Goal: Task Accomplishment & Management: Manage account settings

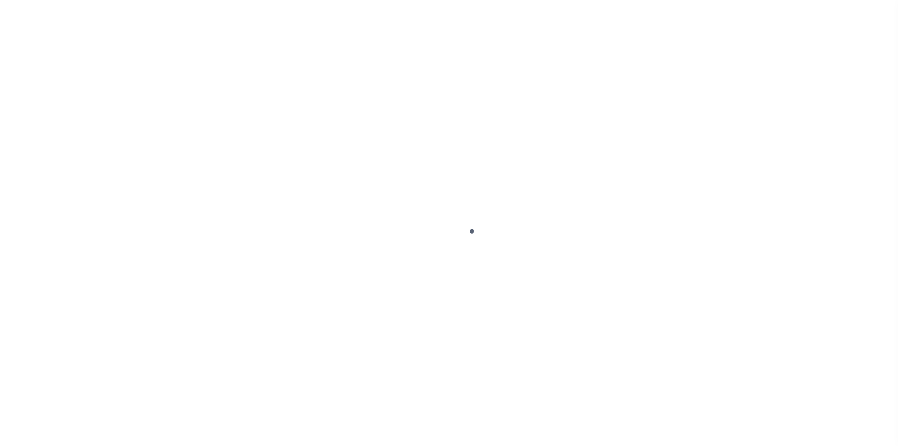
select select "3614"
select select "NonEscrow"
type input "HIGHWAY 359, DUVAL COUNTY"
select select
type input "TEXAS 78384"
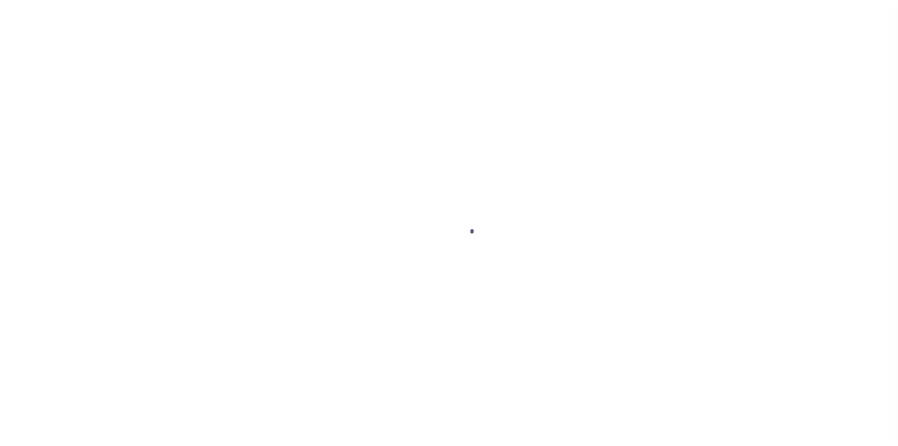
type input "[GEOGRAPHIC_DATA]"
type textarea "PLEASE SEE ATTACHED LEGAL DESCRIPTION"
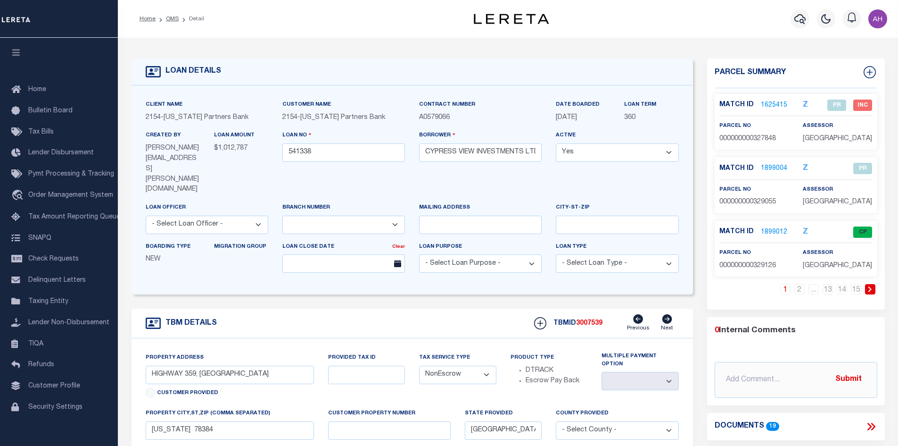
click at [868, 287] on icon at bounding box center [870, 289] width 4 height 6
click at [759, 290] on link at bounding box center [757, 289] width 10 height 10
click at [667, 314] on icon at bounding box center [667, 318] width 10 height 9
click at [292, 308] on div "TBM DETAILS TBMID 3007539 Previous Next" at bounding box center [412, 323] width 561 height 30
click at [596, 320] on span "3007539" at bounding box center [589, 323] width 26 height 7
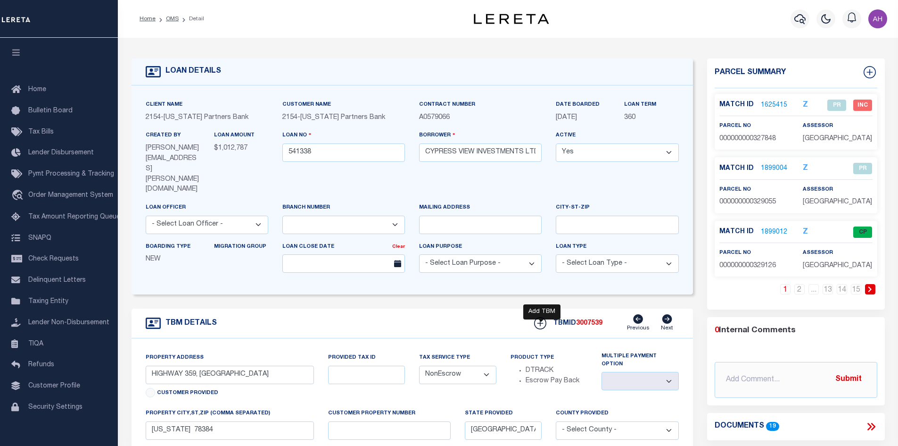
click at [540, 320] on icon at bounding box center [540, 323] width 6 height 6
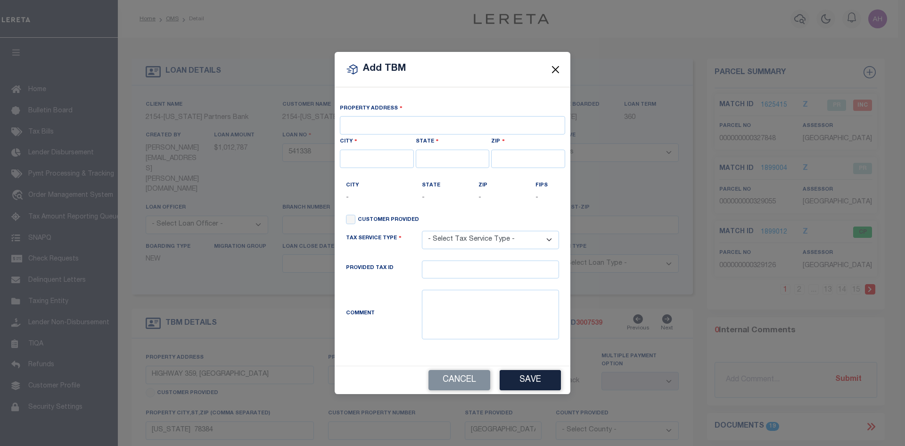
click at [555, 71] on button "Close" at bounding box center [556, 69] width 12 height 12
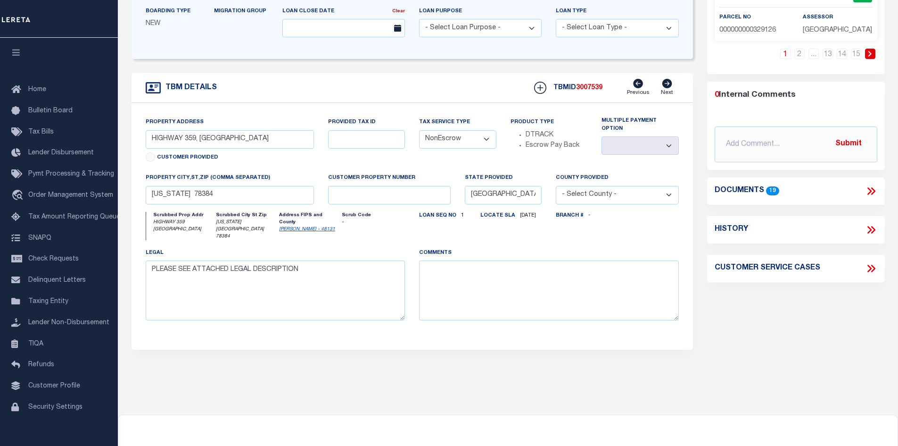
scroll to position [236, 0]
click at [297, 226] on link "Duval - 48131" at bounding box center [307, 228] width 56 height 5
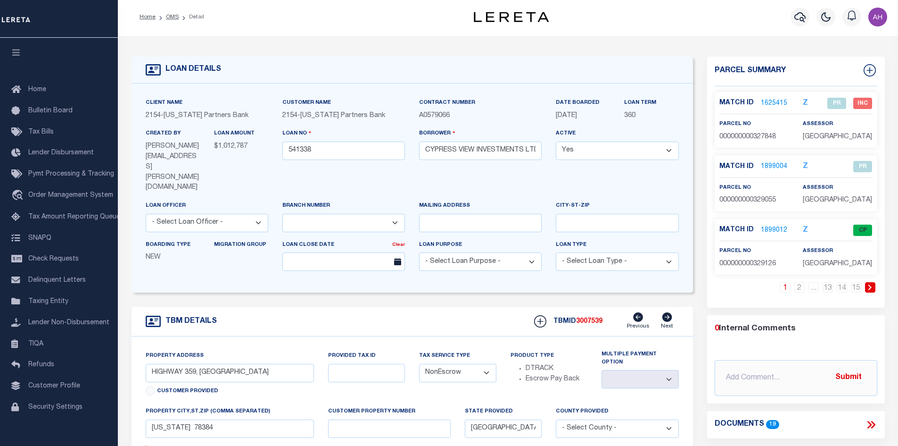
scroll to position [0, 0]
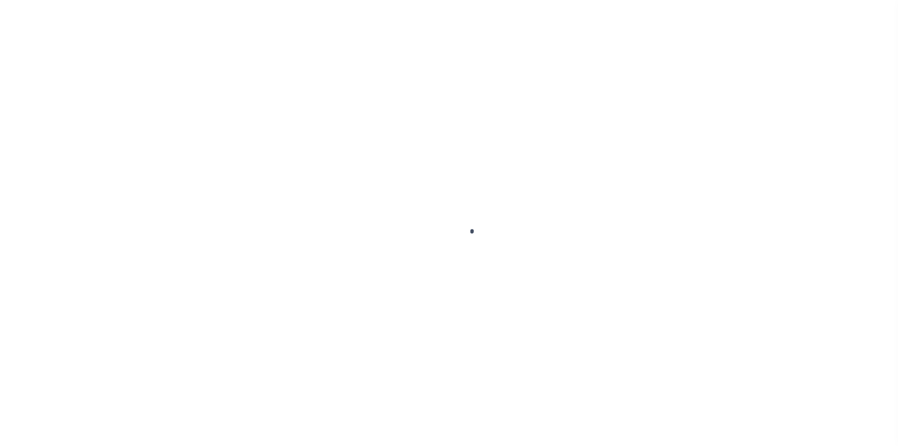
select select "DUE"
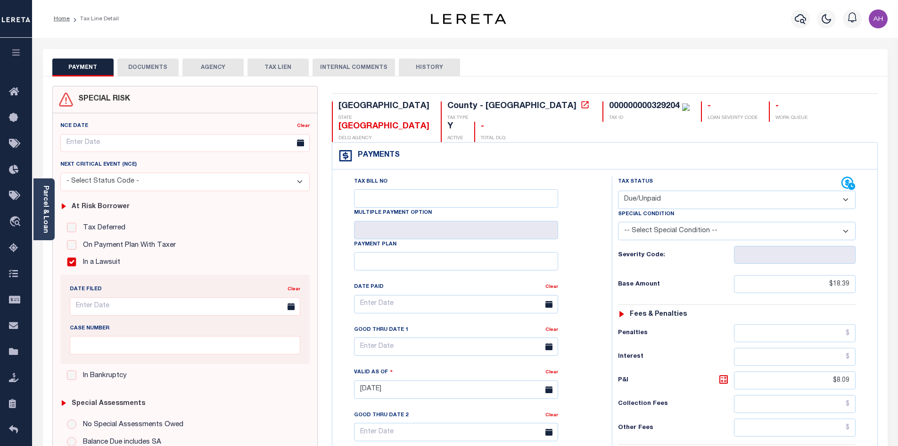
click at [814, 14] on div at bounding box center [826, 18] width 26 height 33
click at [804, 17] on icon "button" at bounding box center [800, 18] width 11 height 11
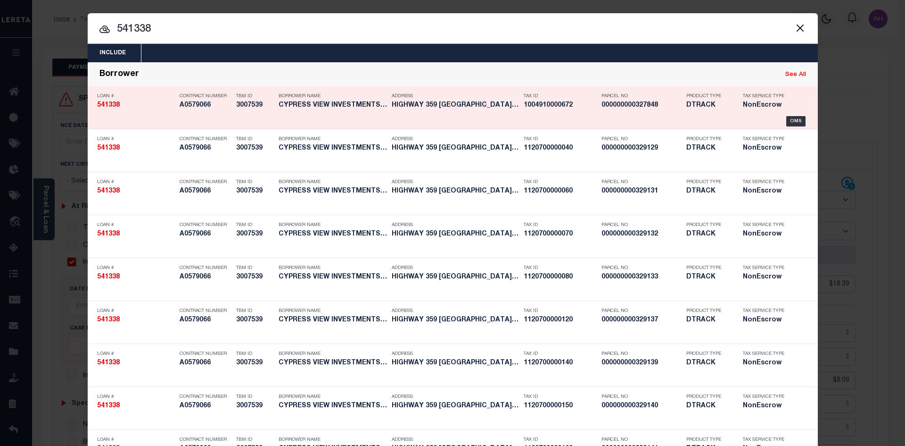
click at [787, 75] on link "See All" at bounding box center [795, 75] width 21 height 6
click at [794, 77] on link "See All" at bounding box center [795, 75] width 21 height 6
click at [795, 74] on link "See All" at bounding box center [795, 75] width 21 height 6
click at [792, 73] on link "See All" at bounding box center [795, 75] width 21 height 6
click at [795, 74] on link "See All" at bounding box center [795, 75] width 21 height 6
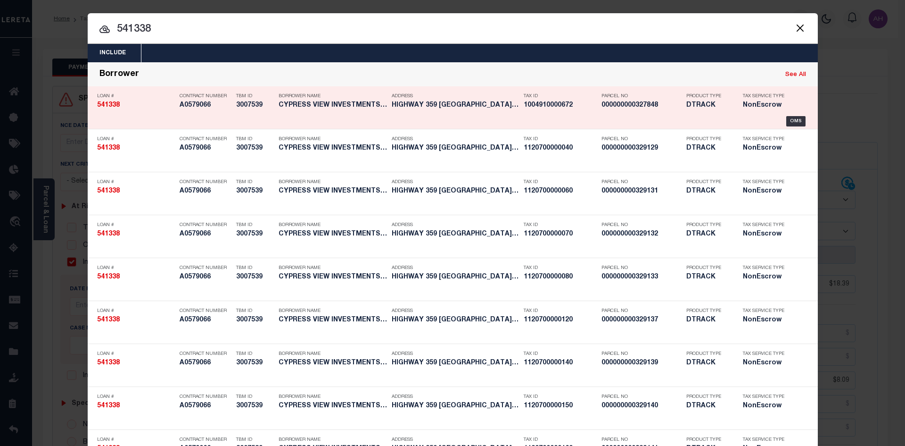
click at [795, 74] on link "See All" at bounding box center [795, 75] width 21 height 6
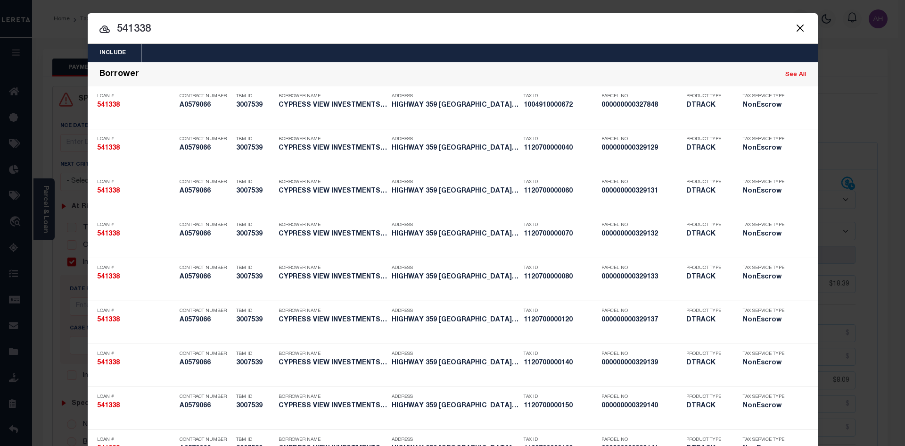
click at [795, 74] on link "See All" at bounding box center [795, 75] width 21 height 6
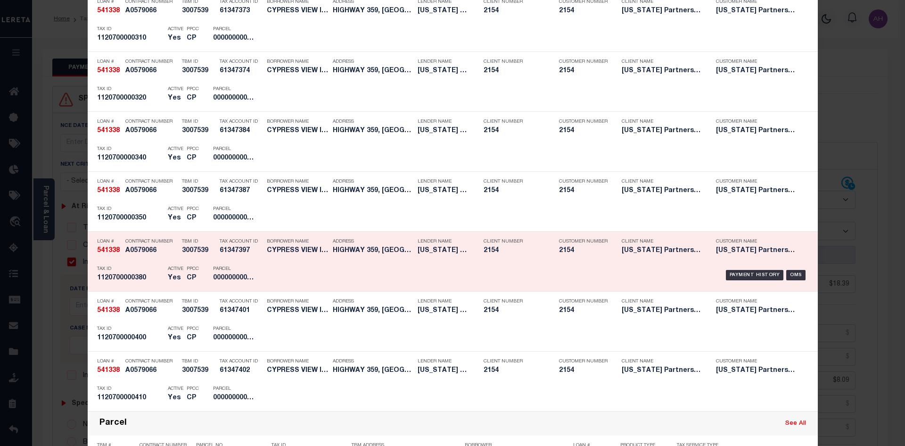
scroll to position [2310, 0]
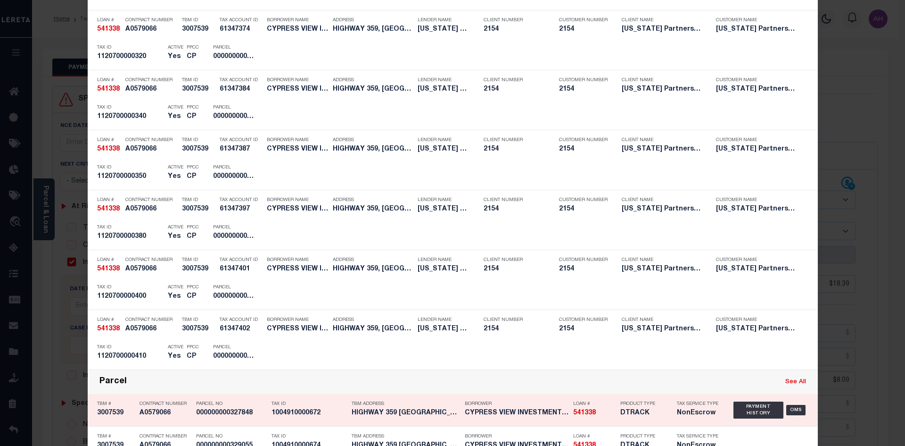
click at [800, 384] on link "See All" at bounding box center [795, 382] width 21 height 6
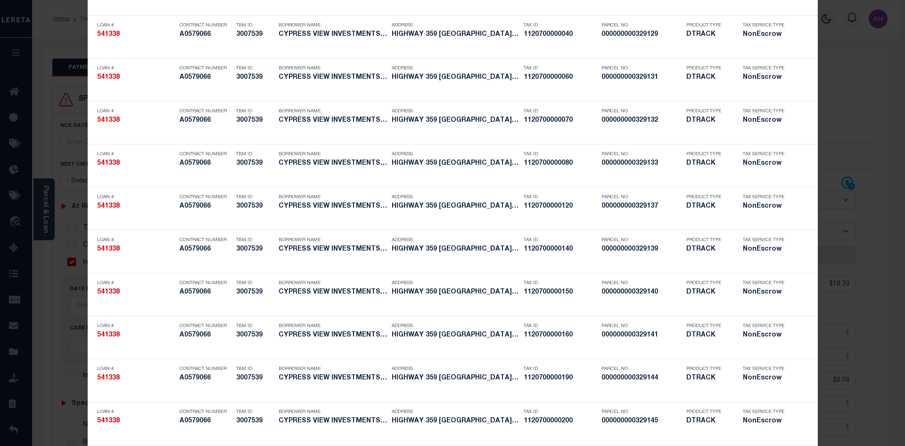
scroll to position [0, 0]
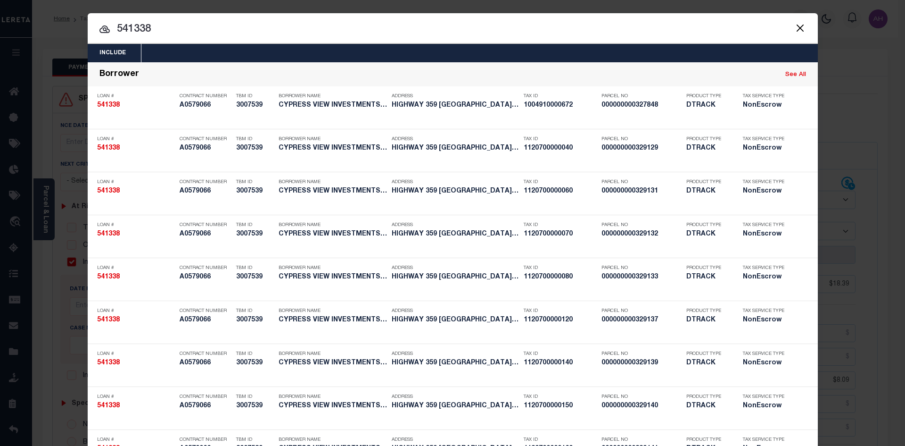
click at [798, 30] on button "Close" at bounding box center [800, 28] width 12 height 12
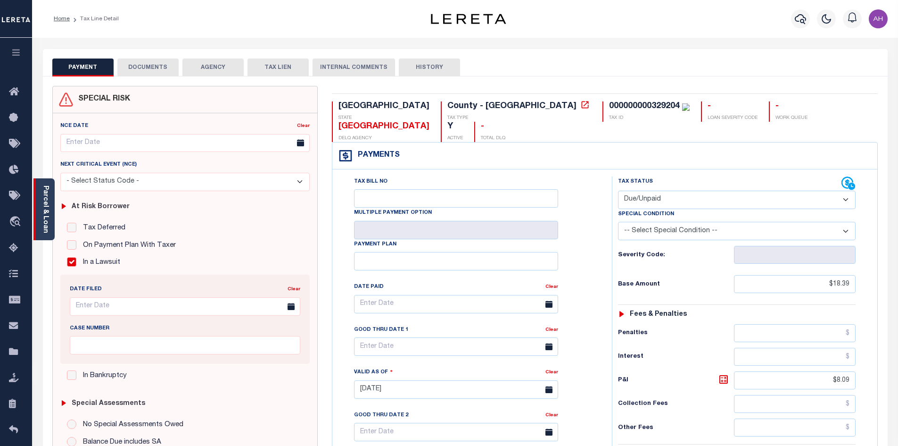
click at [48, 212] on link "Parcel & Loan" at bounding box center [45, 209] width 7 height 48
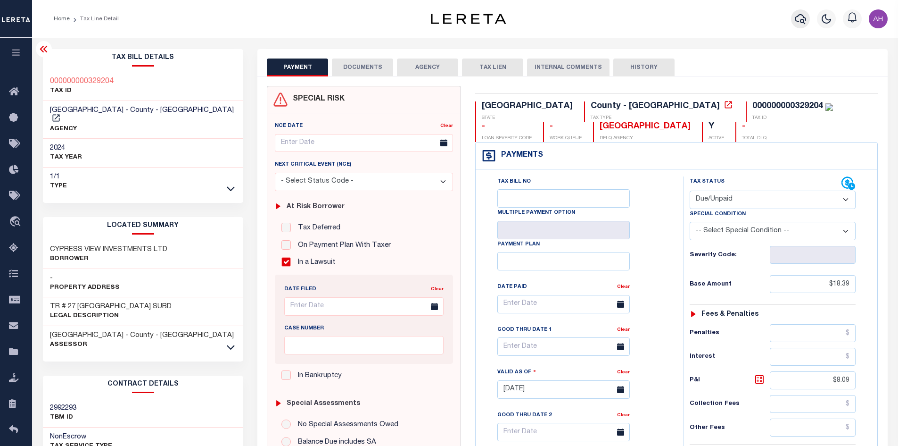
click at [797, 17] on icon "button" at bounding box center [800, 19] width 11 height 10
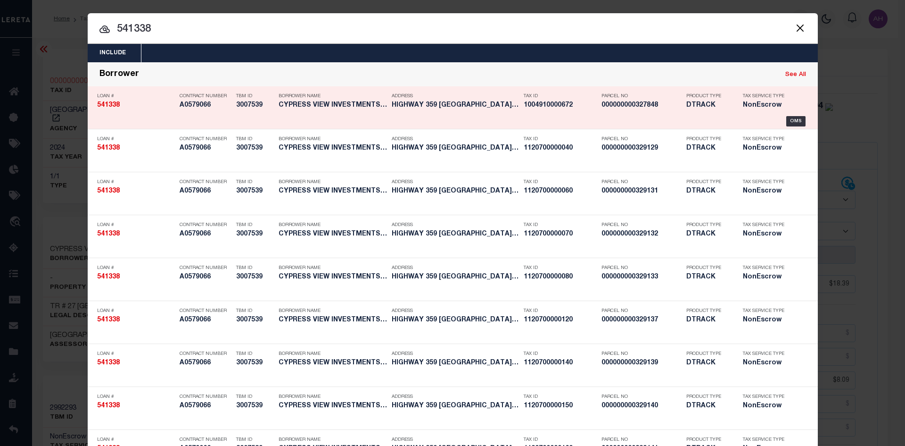
click at [790, 73] on link "See All" at bounding box center [795, 75] width 21 height 6
click at [796, 74] on link "See All" at bounding box center [795, 75] width 21 height 6
type input "541338"
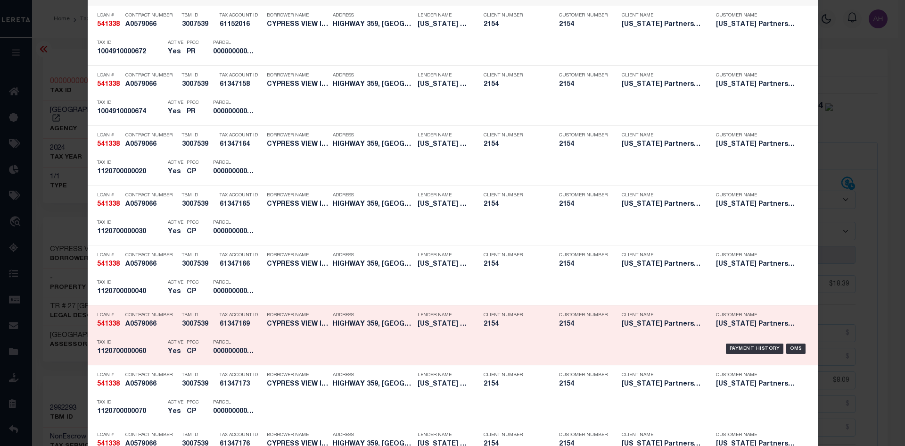
scroll to position [1179, 0]
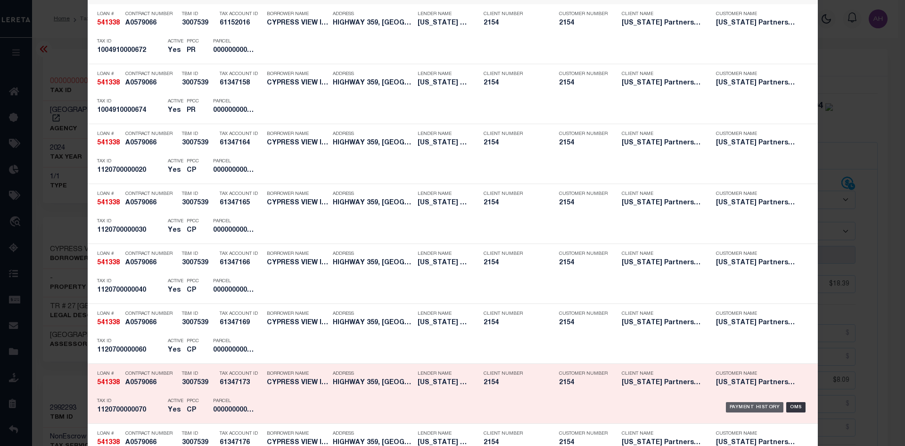
click at [744, 408] on div "Payment History" at bounding box center [755, 407] width 58 height 10
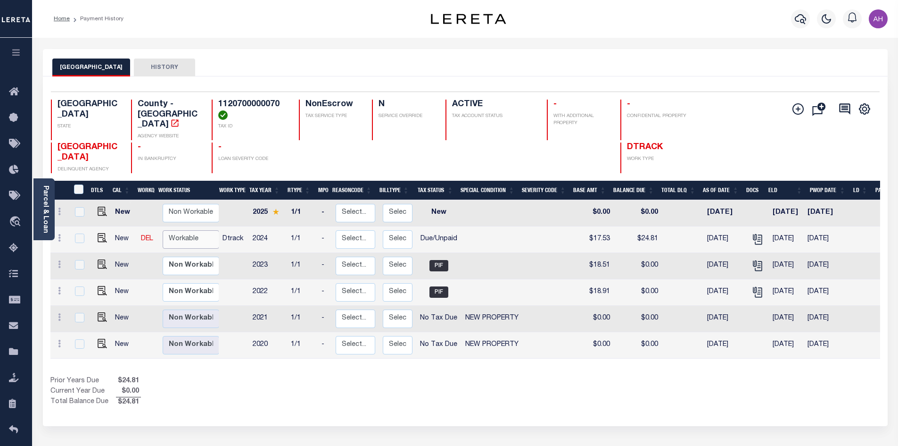
click at [191, 233] on select "Non Workable Workable" at bounding box center [191, 239] width 57 height 18
checkbox input "true"
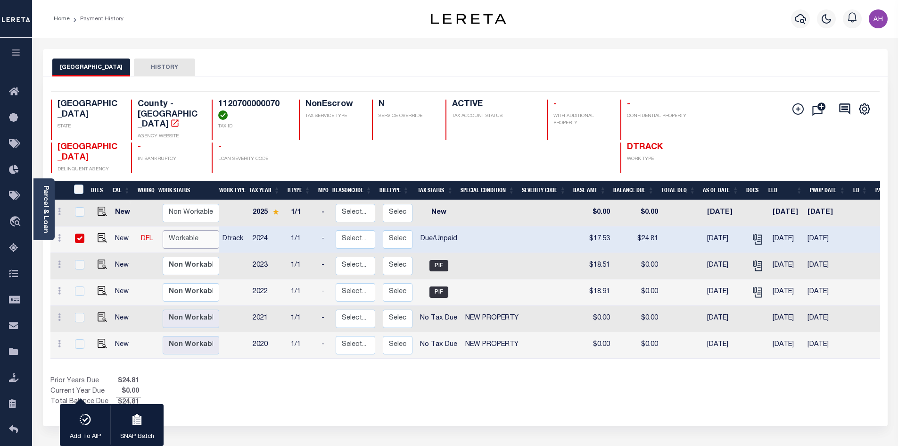
select select "true"
click at [163, 230] on select "Non Workable Workable" at bounding box center [191, 239] width 57 height 18
checkbox input "false"
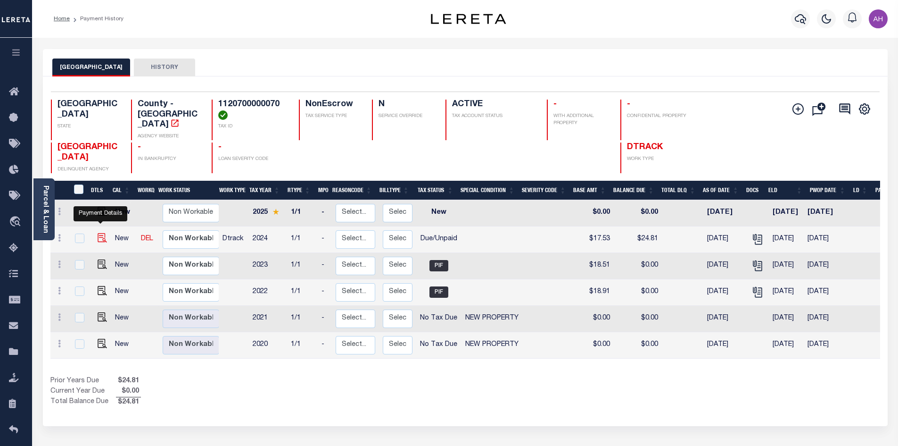
click at [98, 233] on img "" at bounding box center [102, 237] width 9 height 9
checkbox input "true"
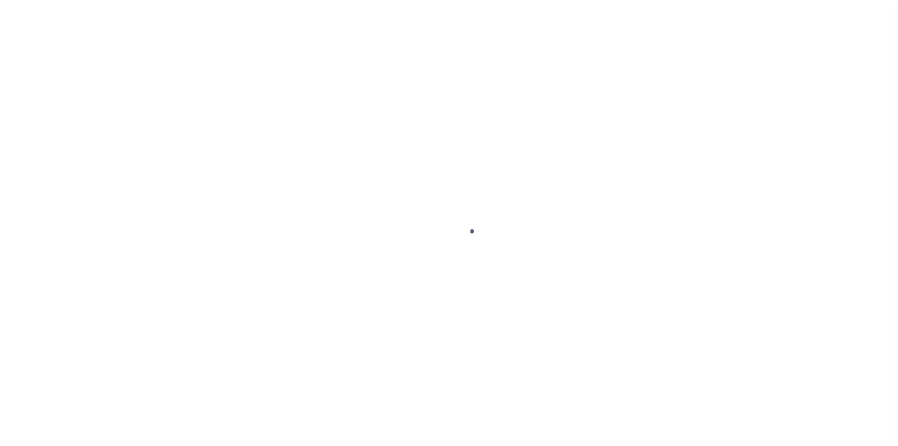
select select "DUE"
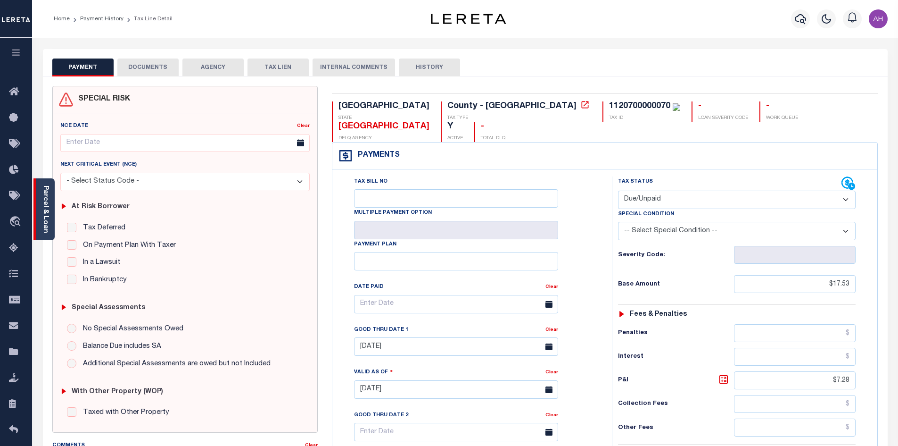
click at [48, 215] on link "Parcel & Loan" at bounding box center [45, 209] width 7 height 48
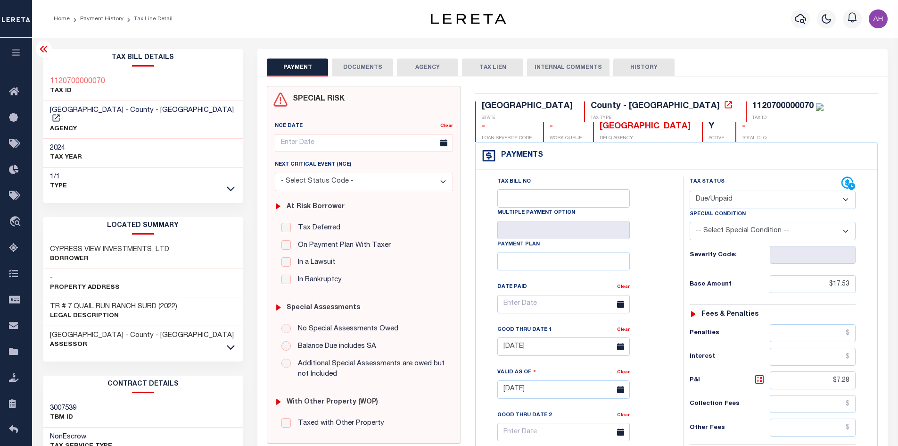
click at [236, 343] on link at bounding box center [230, 346] width 11 height 7
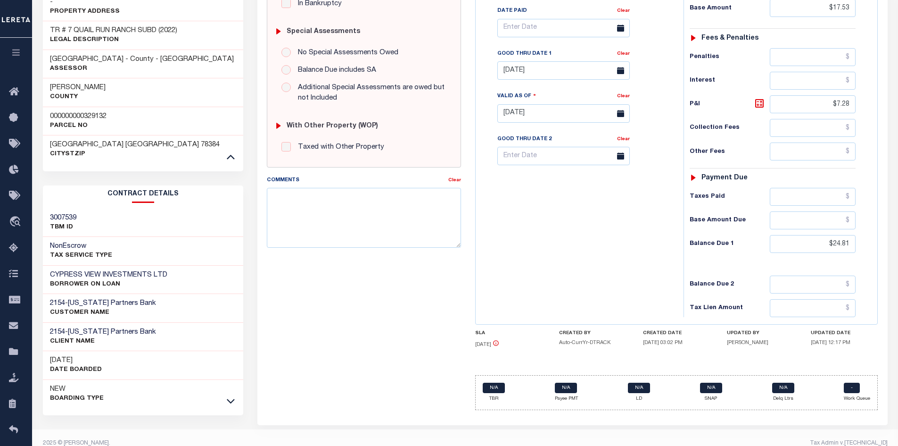
scroll to position [278, 0]
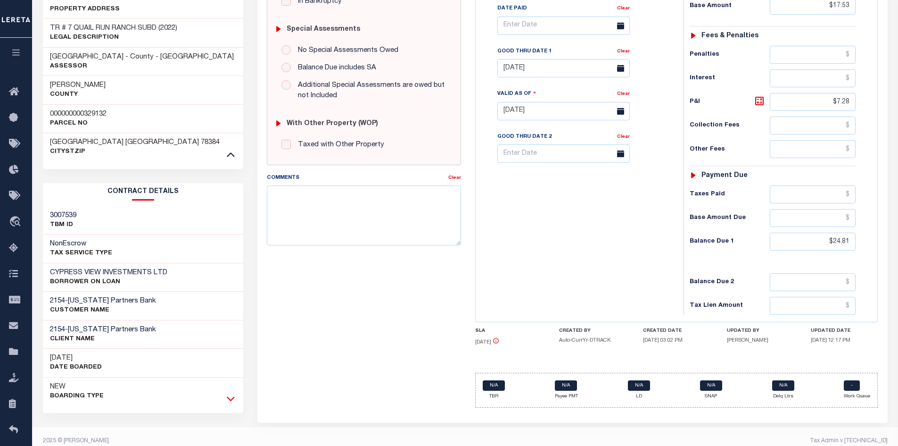
click at [232, 396] on icon at bounding box center [231, 398] width 8 height 5
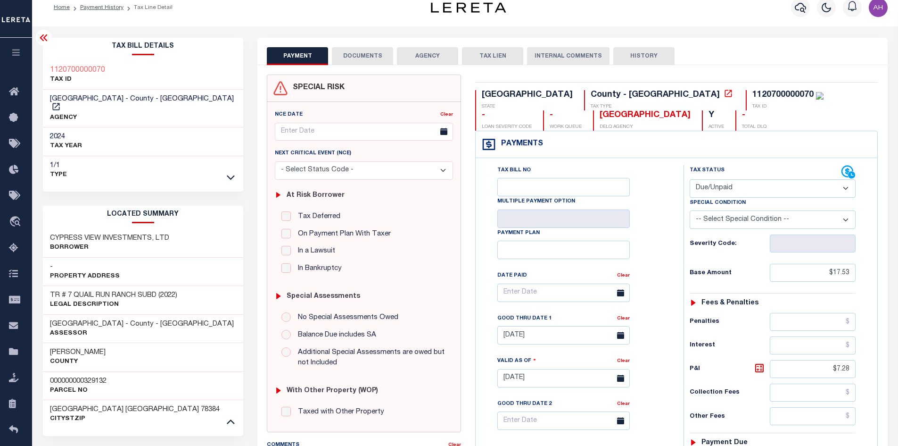
scroll to position [0, 0]
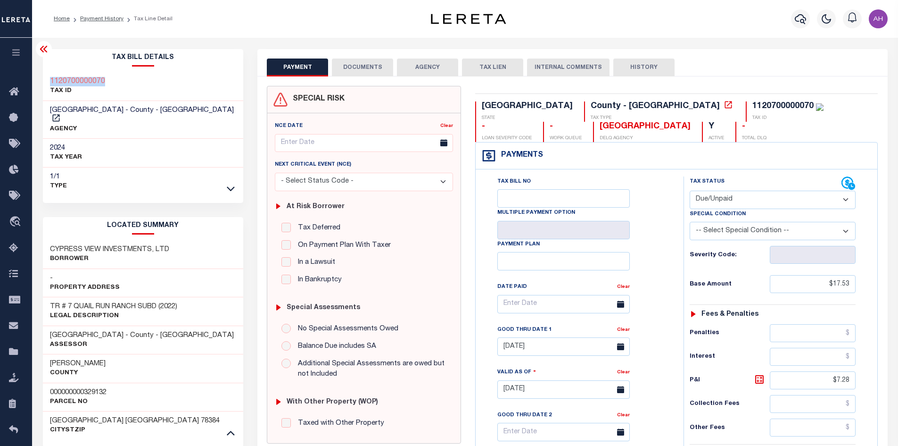
drag, startPoint x: 121, startPoint y: 83, endPoint x: 43, endPoint y: 78, distance: 77.4
click at [43, 78] on div "1120700000070 TAX ID" at bounding box center [143, 86] width 201 height 29
copy h3 "1120700000070"
click at [819, 287] on input "$17.53" at bounding box center [813, 284] width 86 height 18
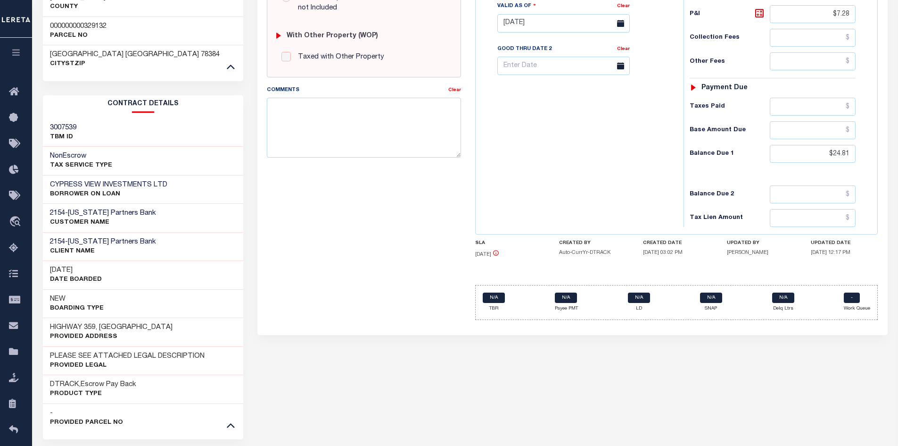
scroll to position [377, 0]
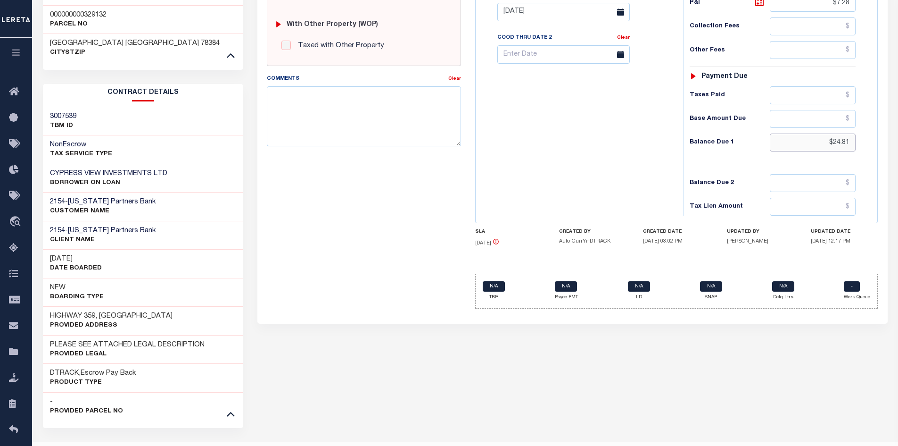
drag, startPoint x: 809, startPoint y: 141, endPoint x: 896, endPoint y: 156, distance: 88.9
click at [896, 156] on div "Parcel & Loan Tax Bill Details 1120700000070 TAX ID -" at bounding box center [465, 65] width 866 height 809
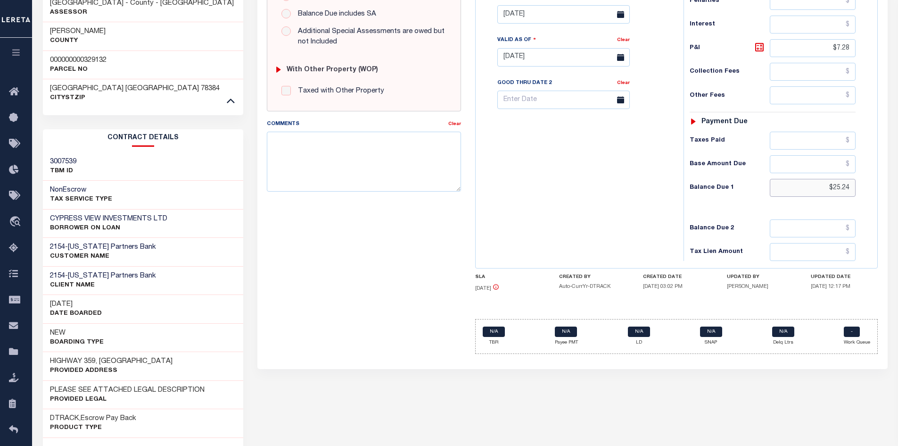
scroll to position [330, 0]
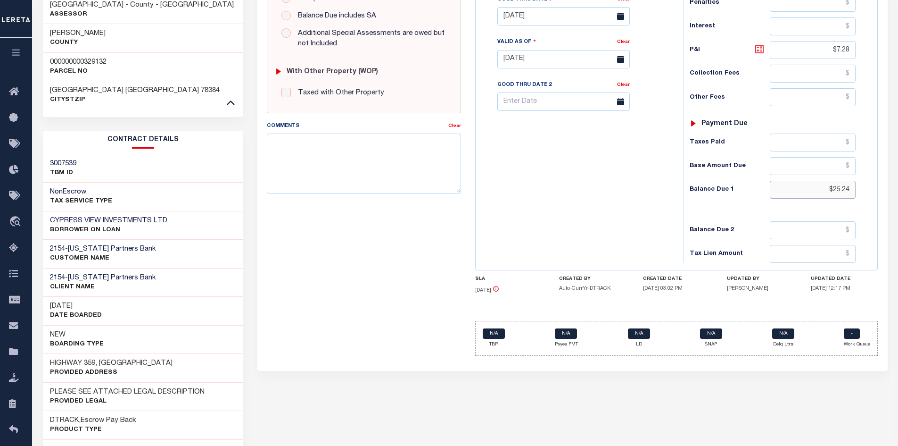
type input "$25.24"
type input "[DATE]"
click at [764, 49] on icon at bounding box center [759, 48] width 11 height 11
type input "$7.71"
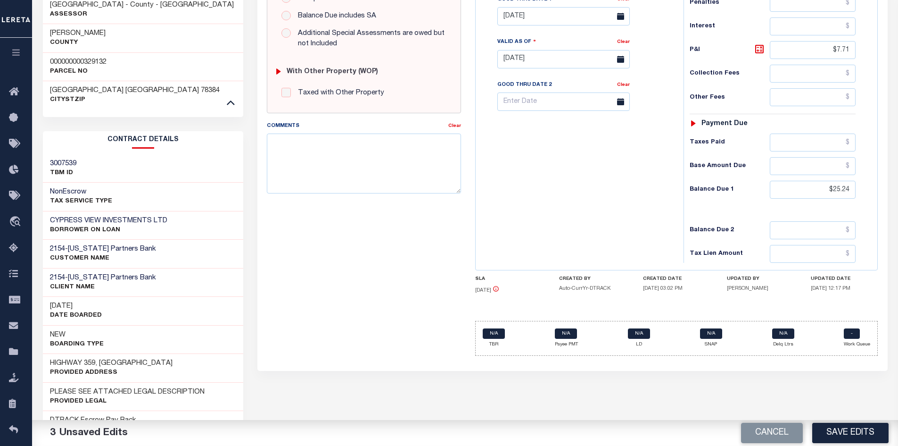
click at [627, 2] on link "Clear" at bounding box center [623, -1] width 13 height 5
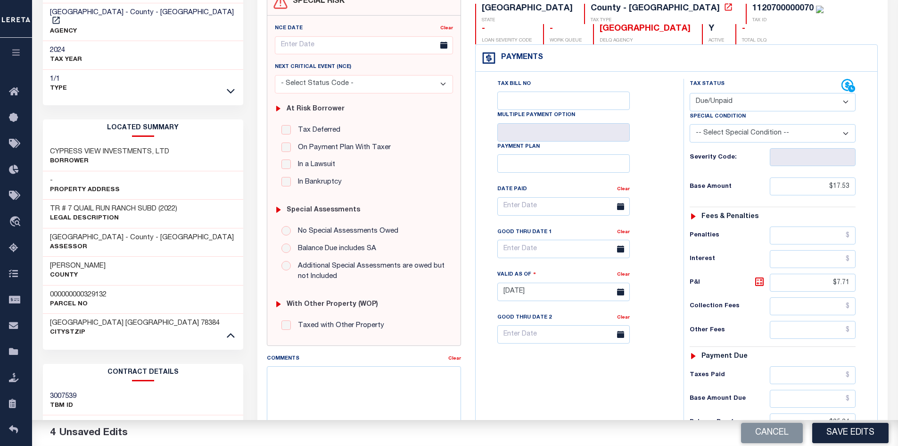
scroll to position [47, 0]
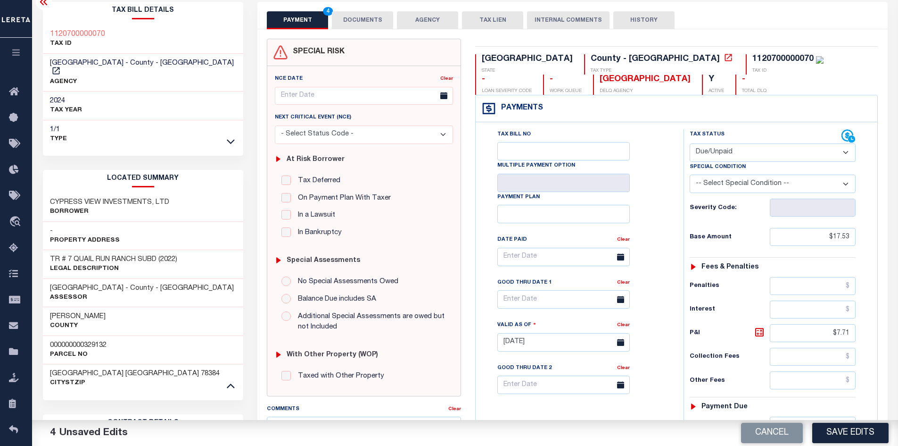
click at [359, 23] on button "DOCUMENTS" at bounding box center [362, 20] width 61 height 18
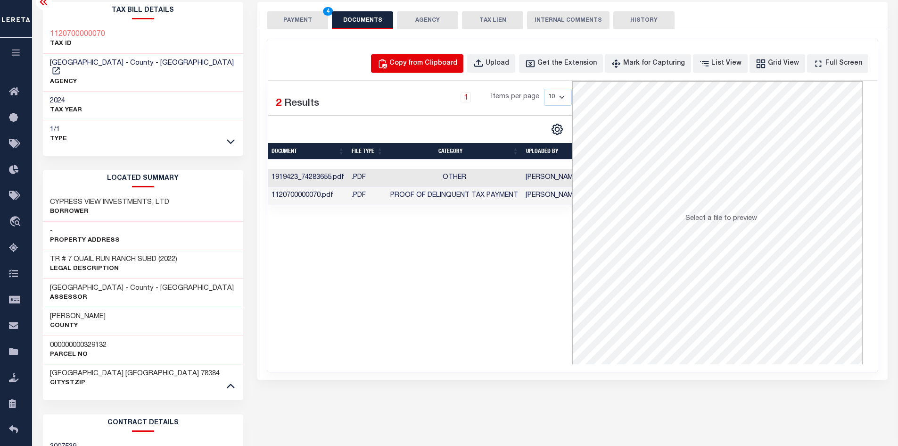
click at [427, 65] on div "Copy from Clipboard" at bounding box center [423, 63] width 68 height 10
select select "POP"
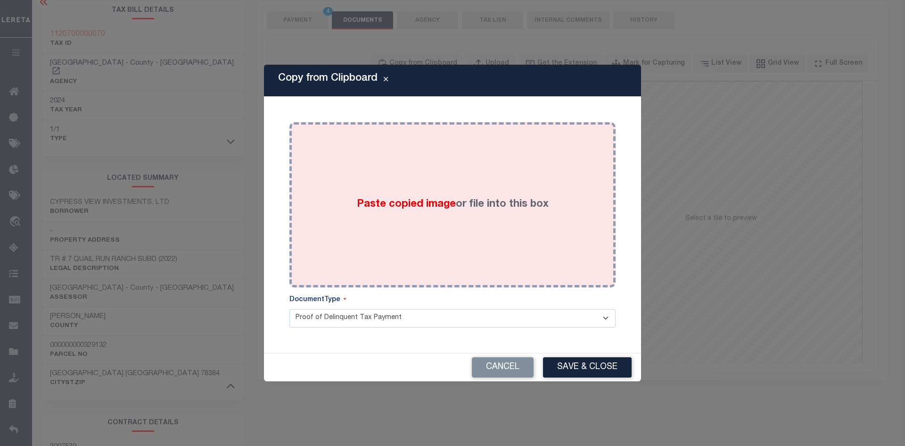
click at [386, 197] on label "Paste copied image or file into this box" at bounding box center [453, 205] width 192 height 16
click at [392, 202] on span "Paste copied image" at bounding box center [406, 204] width 99 height 10
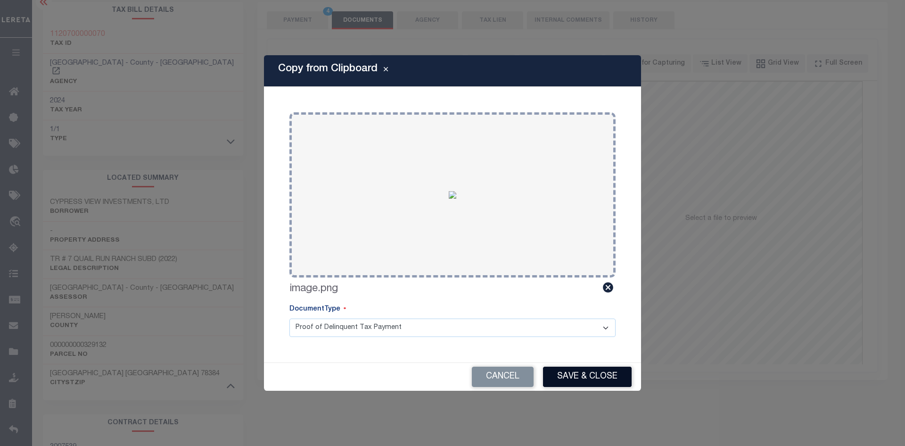
click at [597, 371] on button "Save & Close" at bounding box center [587, 376] width 89 height 20
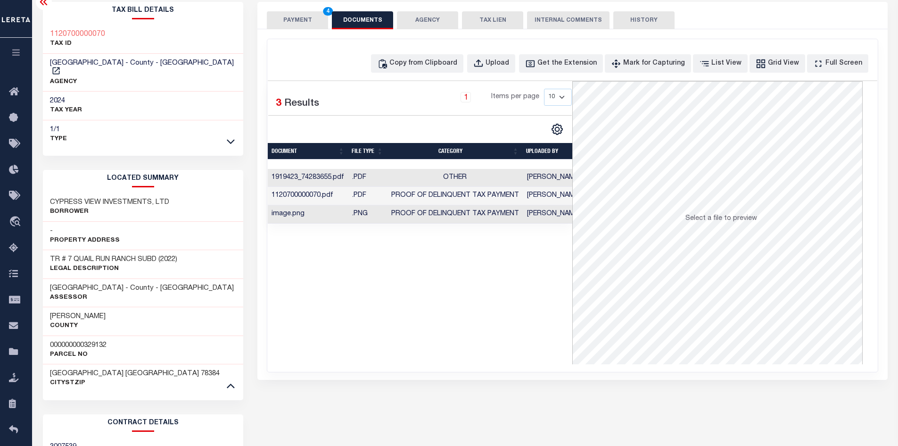
click at [307, 23] on button "PAYMENT 4" at bounding box center [297, 20] width 61 height 18
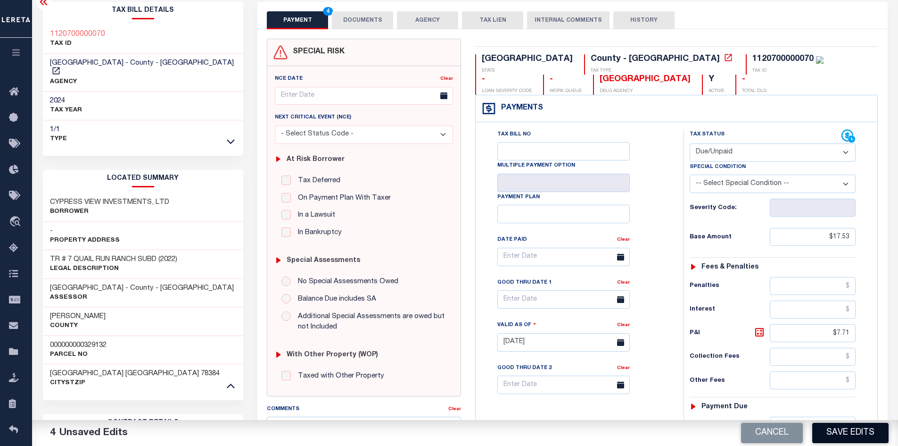
click at [844, 433] on button "Save Edits" at bounding box center [850, 432] width 76 height 20
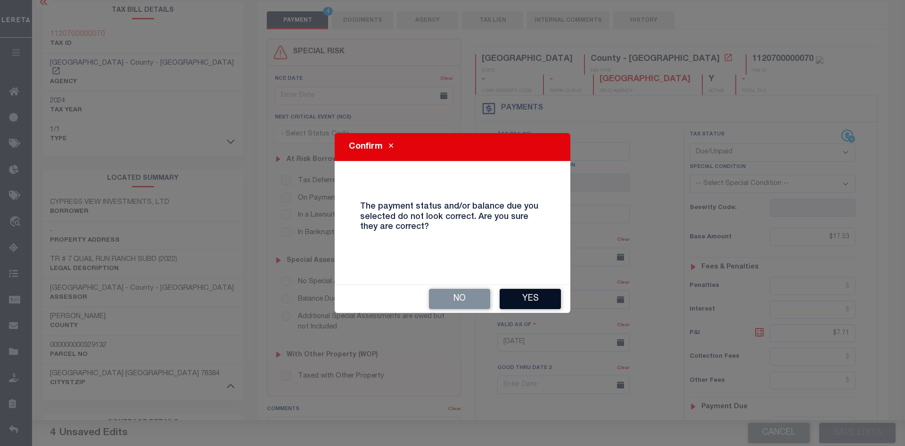
click at [549, 299] on button "Yes" at bounding box center [530, 299] width 61 height 20
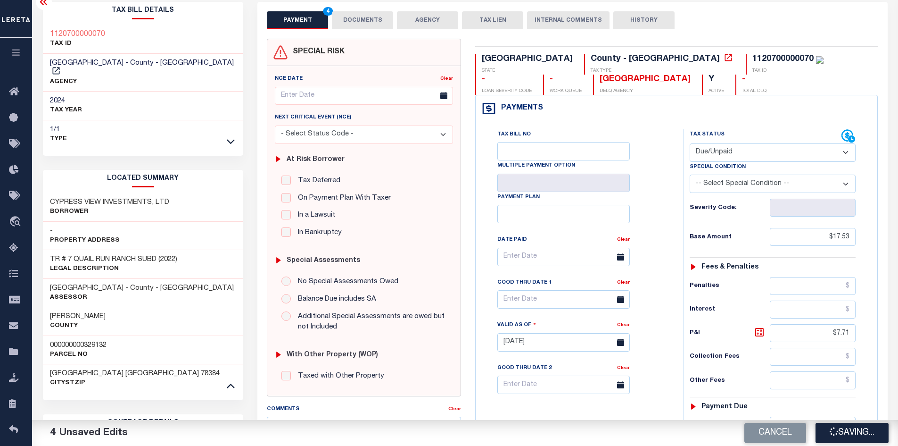
checkbox input "false"
type input "$17.53"
type input "$7.71"
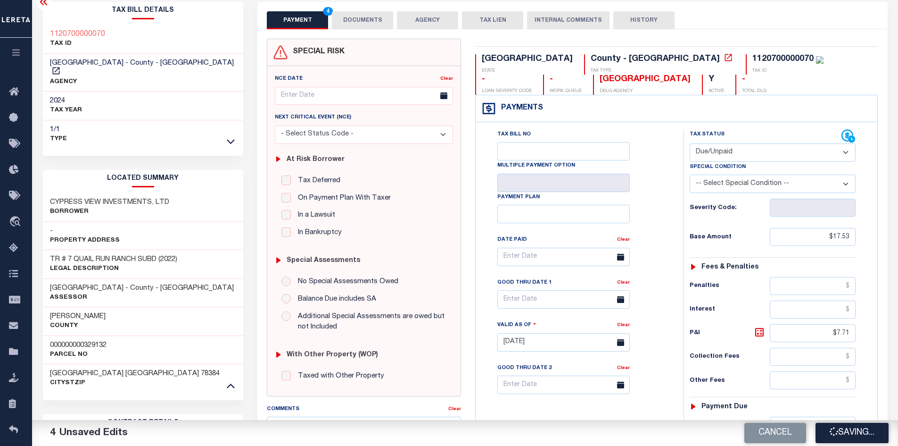
type input "$25.24"
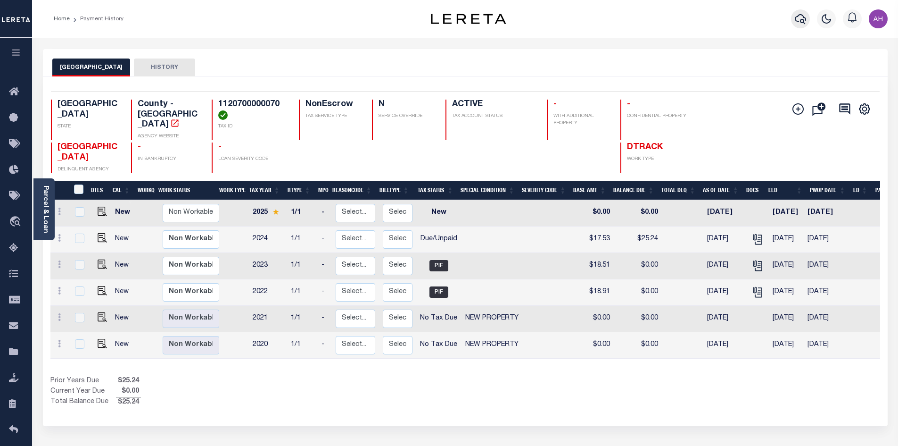
click at [805, 18] on icon "button" at bounding box center [800, 18] width 11 height 11
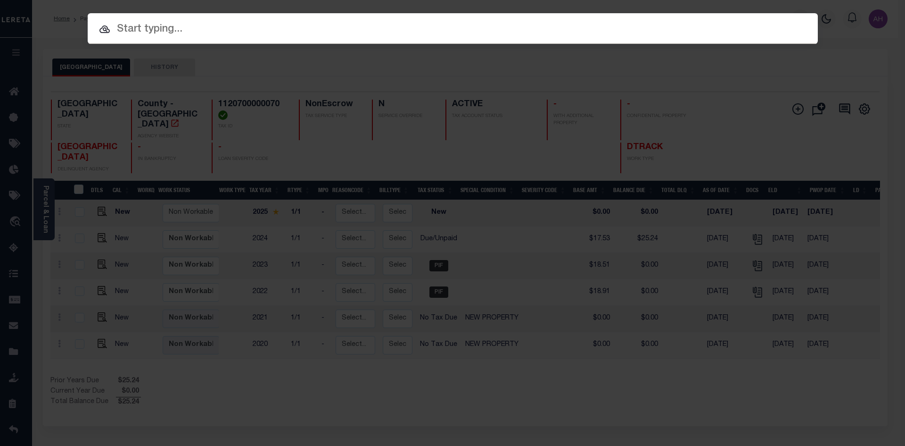
paste input "TR # 5 QUAIL RUN RANCH SUBD"
type input "TR # 5 QUAIL RUN RANCH SUBD"
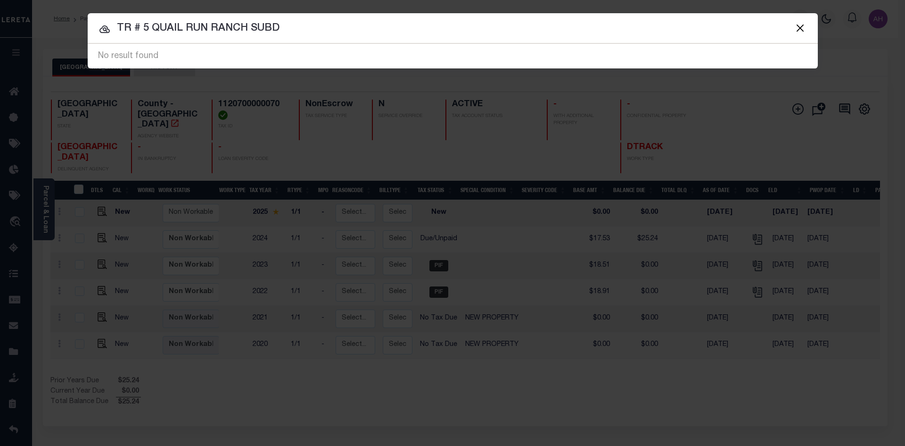
click at [800, 28] on button "Close" at bounding box center [800, 28] width 12 height 12
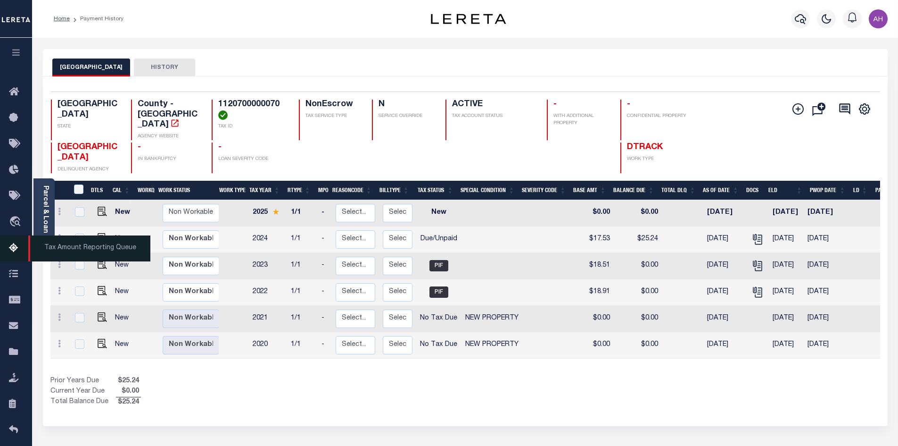
click at [14, 249] on icon at bounding box center [16, 248] width 15 height 12
